Goal: Task Accomplishment & Management: Complete application form

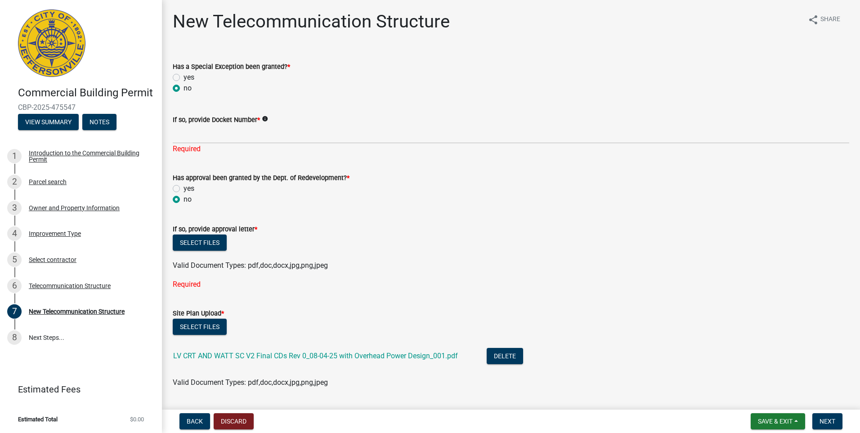
click at [183, 199] on label "no" at bounding box center [187, 199] width 8 height 11
click at [183, 199] on input "no" at bounding box center [186, 197] width 6 height 6
click at [183, 88] on label "no" at bounding box center [187, 88] width 8 height 11
click at [183, 88] on input "no" at bounding box center [186, 86] width 6 height 6
click at [183, 89] on label "no" at bounding box center [187, 88] width 8 height 11
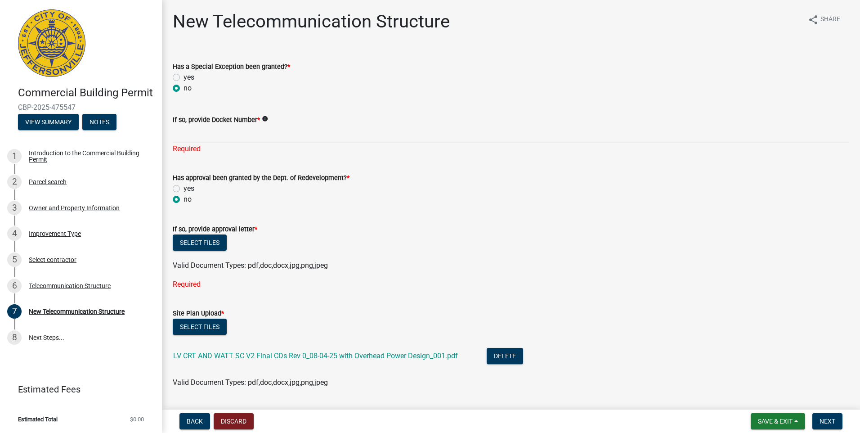
click at [183, 89] on input "no" at bounding box center [186, 86] width 6 height 6
click at [183, 188] on label "yes" at bounding box center [188, 188] width 11 height 11
click at [183, 188] on input "yes" at bounding box center [186, 186] width 6 height 6
radio input "true"
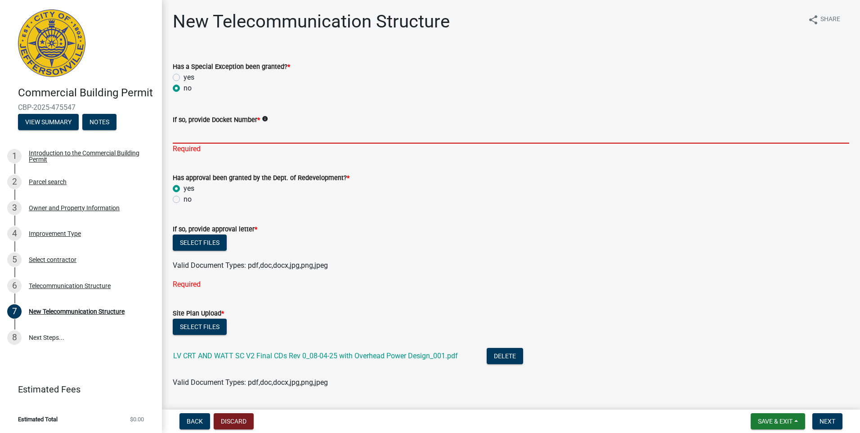
click at [186, 134] on input "If so, provide Docket Number *" at bounding box center [511, 134] width 676 height 18
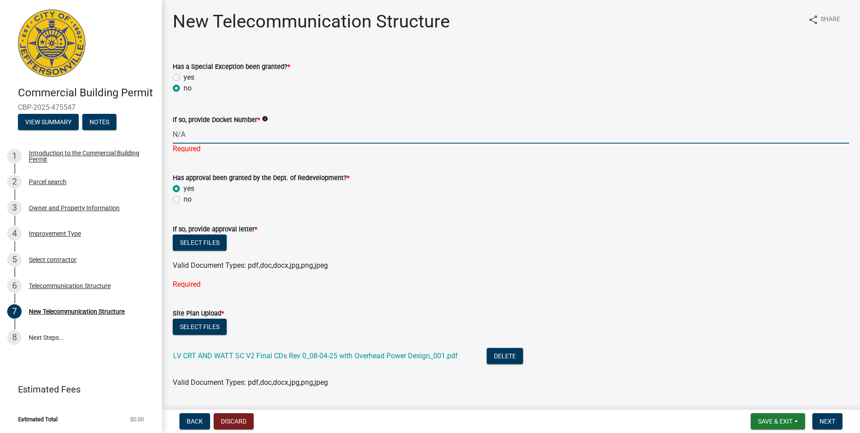
type input "N/A"
click at [337, 199] on wm-data-entity-input "Has approval been granted by the Dept. of Redevelopment? * yes no" at bounding box center [511, 186] width 676 height 51
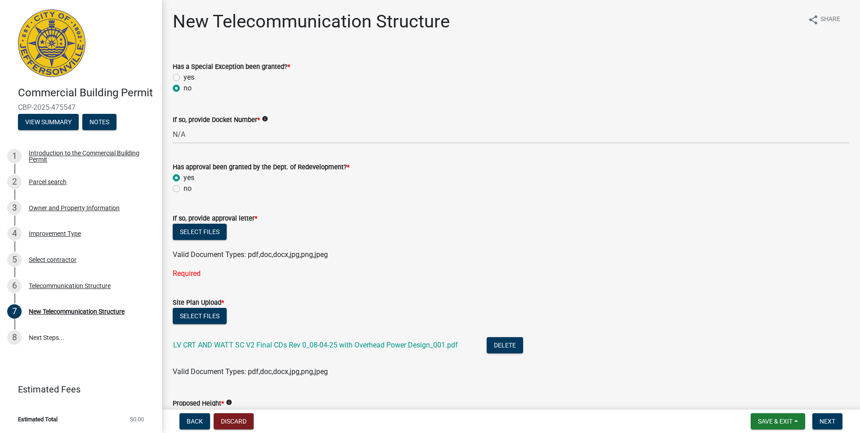
click at [183, 176] on label "yes" at bounding box center [188, 177] width 11 height 11
click at [183, 176] on input "yes" at bounding box center [186, 175] width 6 height 6
click at [226, 182] on div "yes" at bounding box center [511, 177] width 676 height 11
click at [793, 422] on button "Save & Exit" at bounding box center [778, 421] width 54 height 16
click at [761, 397] on button "Save & Exit" at bounding box center [769, 398] width 72 height 22
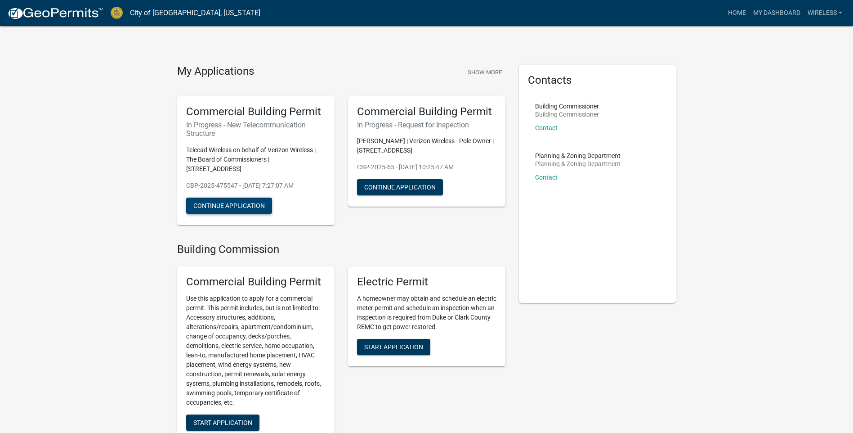
click at [257, 199] on button "Continue Application" at bounding box center [229, 205] width 86 height 16
